Goal: Information Seeking & Learning: Learn about a topic

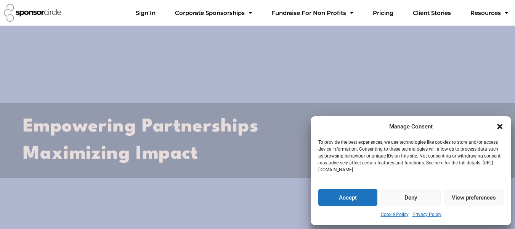
click at [503, 127] on icon "Close dialogue" at bounding box center [500, 126] width 8 height 8
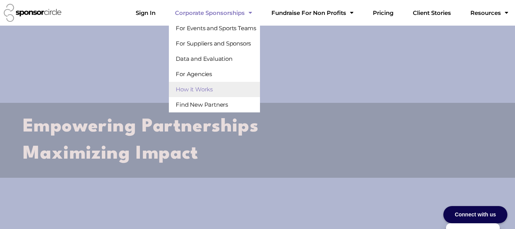
click at [257, 87] on link "How it Works" at bounding box center [214, 89] width 91 height 15
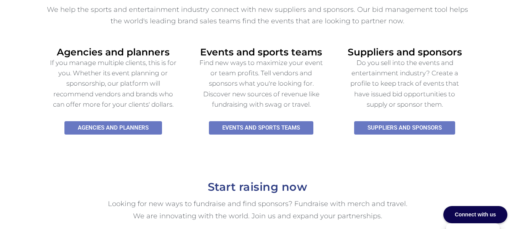
scroll to position [305, 0]
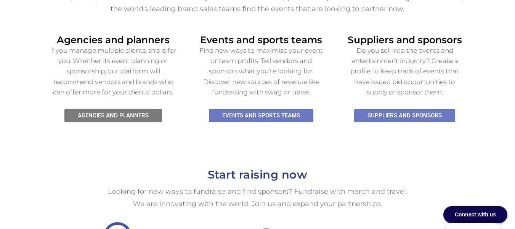
click at [156, 109] on link "Agencies and planners" at bounding box center [113, 115] width 98 height 13
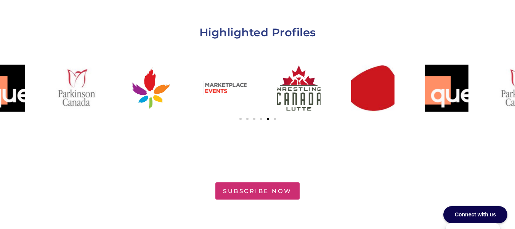
scroll to position [1144, 0]
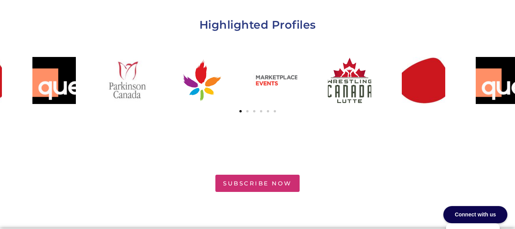
click at [239, 66] on div at bounding box center [55, 80] width 370 height 77
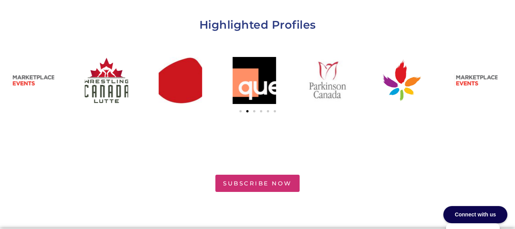
click at [202, 78] on div "melanoma" at bounding box center [180, 80] width 43 height 47
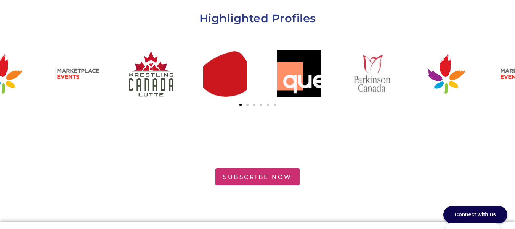
scroll to position [1241, 0]
